Goal: Information Seeking & Learning: Learn about a topic

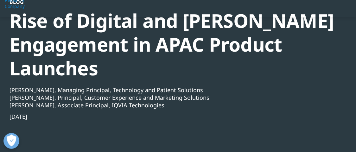
scroll to position [57, 0]
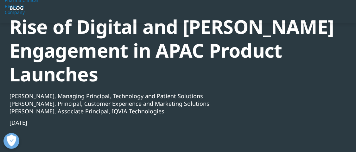
click at [295, 137] on div "Blog Rise of Digital and Omnichannel Engagement in APAC Product Launches [PERSO…" at bounding box center [175, 81] width 330 height 153
drag, startPoint x: 7, startPoint y: 28, endPoint x: 86, endPoint y: 119, distance: 120.8
click at [86, 119] on section "Blog Rise of Digital and Omnichannel Engagement in APAC Product Launches [PERSO…" at bounding box center [178, 61] width 356 height 237
copy div "Rise of Digital and Omnichannel Engagement in APAC Product Launches [PERSON_NAM…"
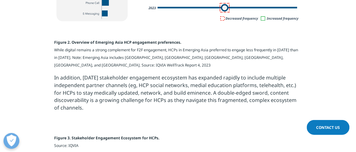
scroll to position [702, 0]
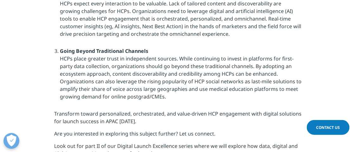
scroll to position [1140, 0]
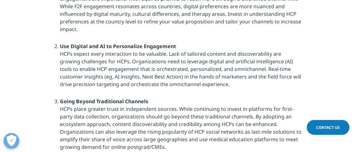
scroll to position [1087, 0]
